Goal: Task Accomplishment & Management: Use online tool/utility

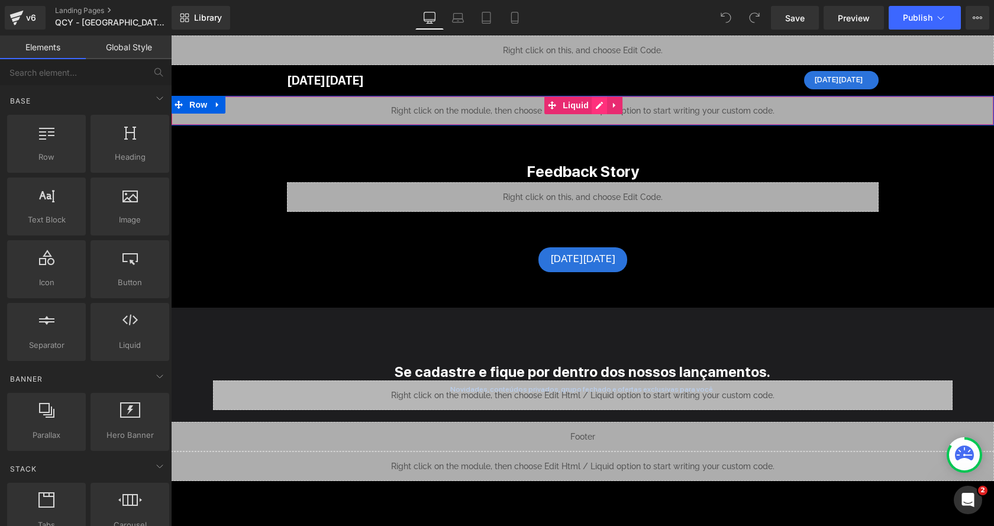
click at [595, 107] on div "Liquid" at bounding box center [582, 111] width 823 height 30
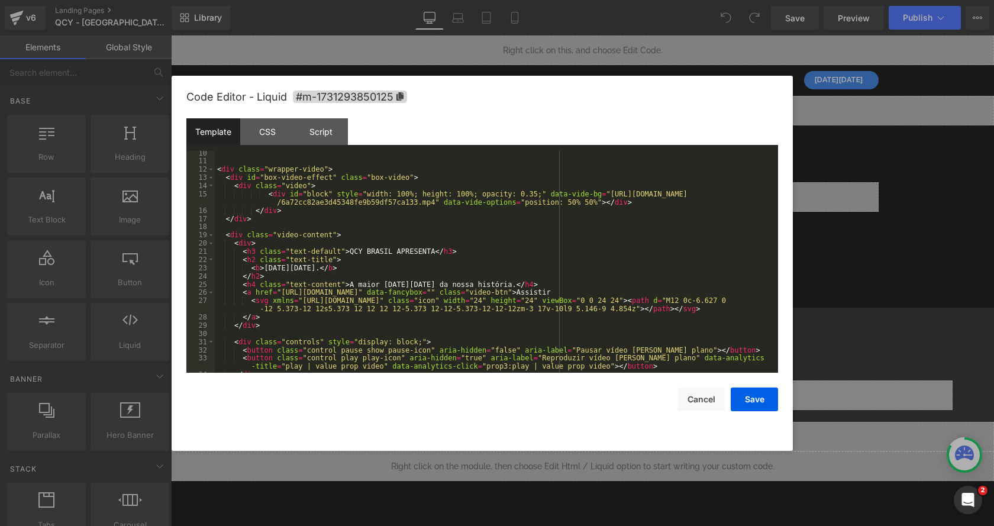
scroll to position [86, 0]
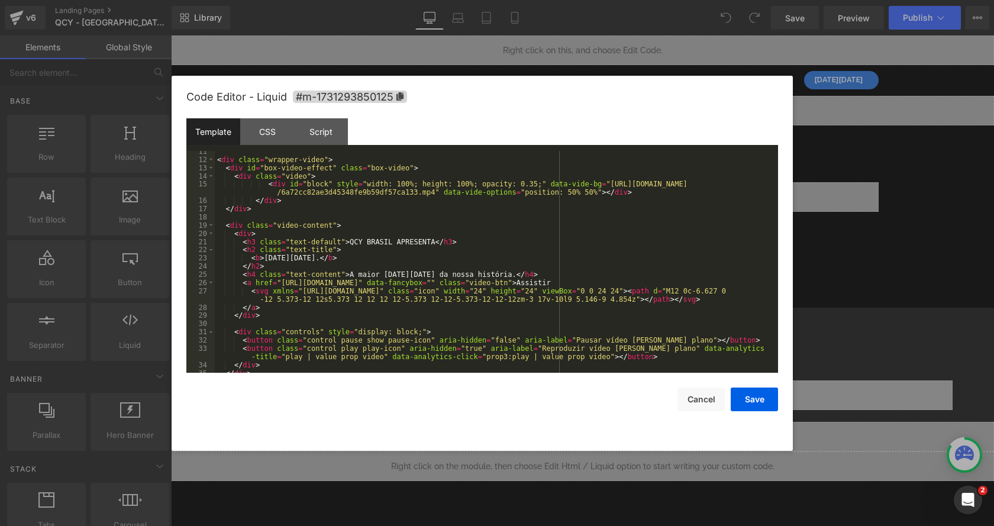
click at [401, 285] on div "< div class = "wrapper-video" > < div id = "box-video-effect" class = "box-vide…" at bounding box center [494, 266] width 559 height 239
click at [286, 284] on div "< div class = "wrapper-video" > < div id = "box-video-effect" class = "box-vide…" at bounding box center [494, 266] width 559 height 239
click at [752, 396] on button "Save" at bounding box center [754, 400] width 47 height 24
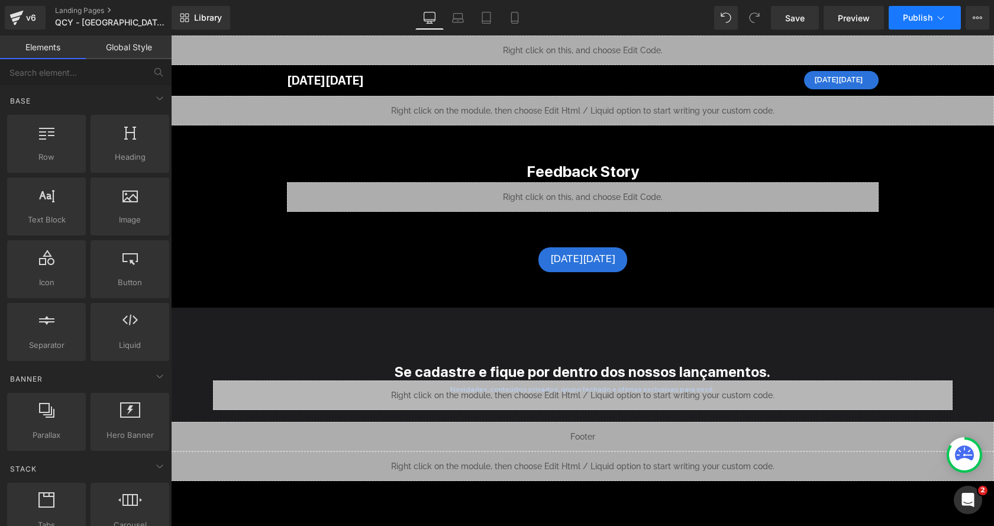
click at [930, 14] on span "Publish" at bounding box center [918, 17] width 30 height 9
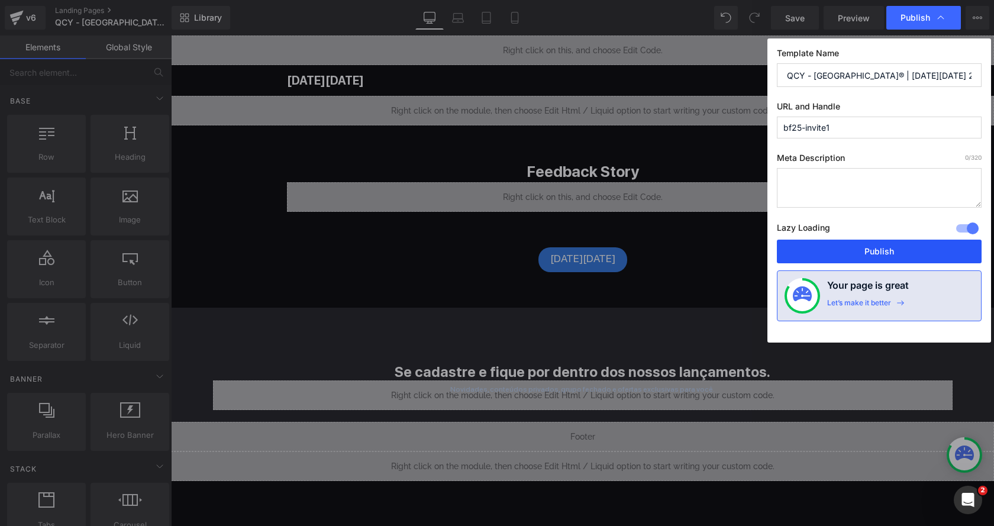
click at [811, 242] on button "Publish" at bounding box center [879, 252] width 205 height 24
